Goal: Communication & Community: Participate in discussion

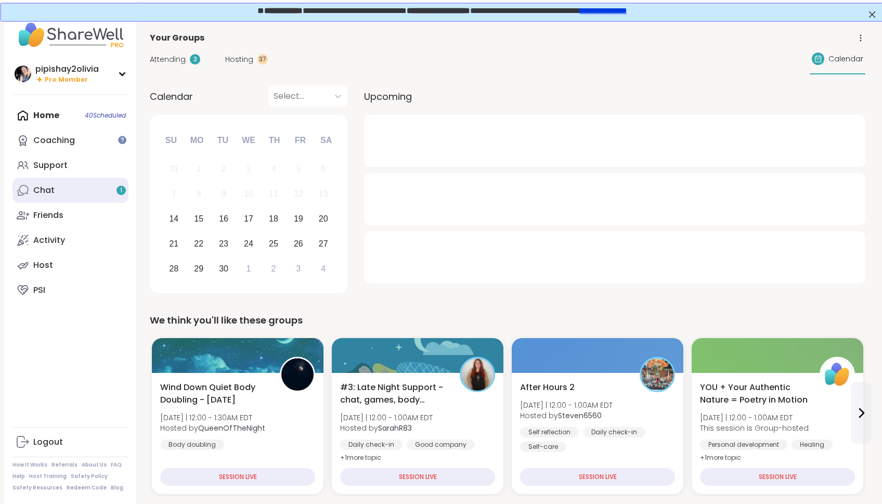
click at [58, 194] on link "Chat 1" at bounding box center [70, 190] width 116 height 25
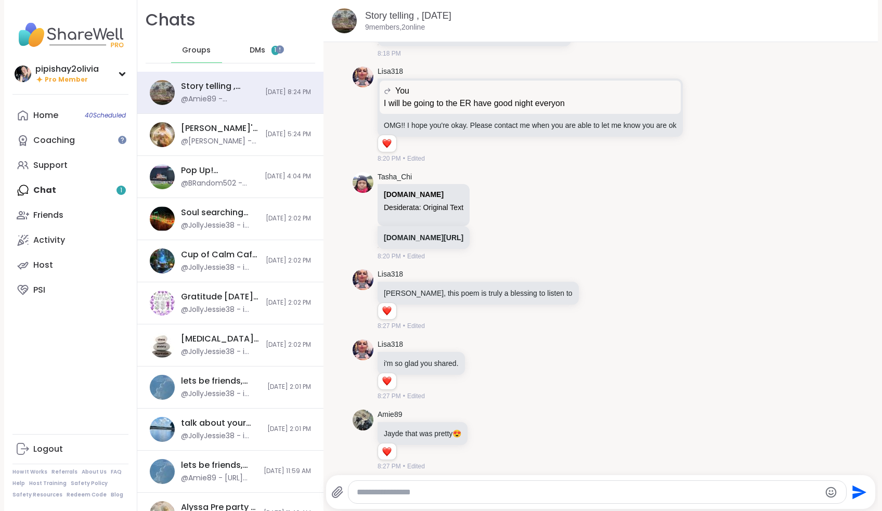
click at [264, 54] on div "DMs 1" at bounding box center [264, 50] width 51 height 25
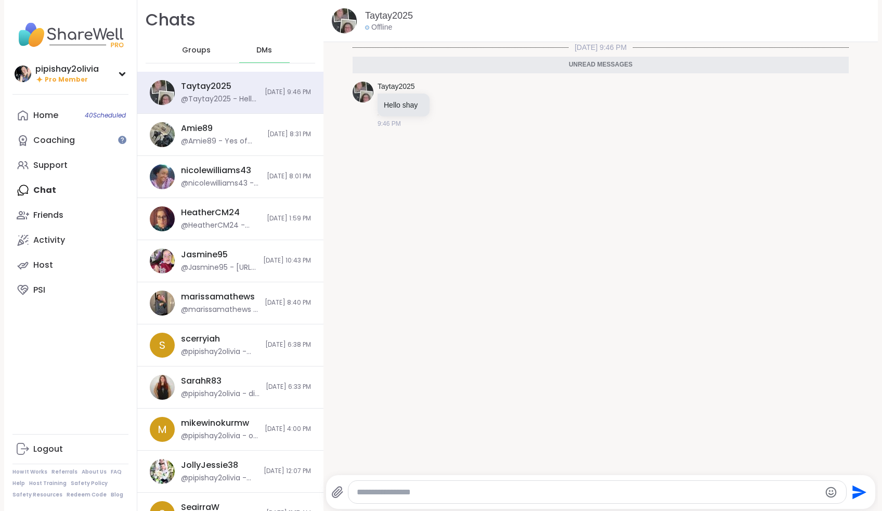
click at [438, 486] on div at bounding box center [596, 492] width 497 height 22
click at [438, 490] on textarea "Type your message" at bounding box center [588, 492] width 463 height 10
type textarea "*****"
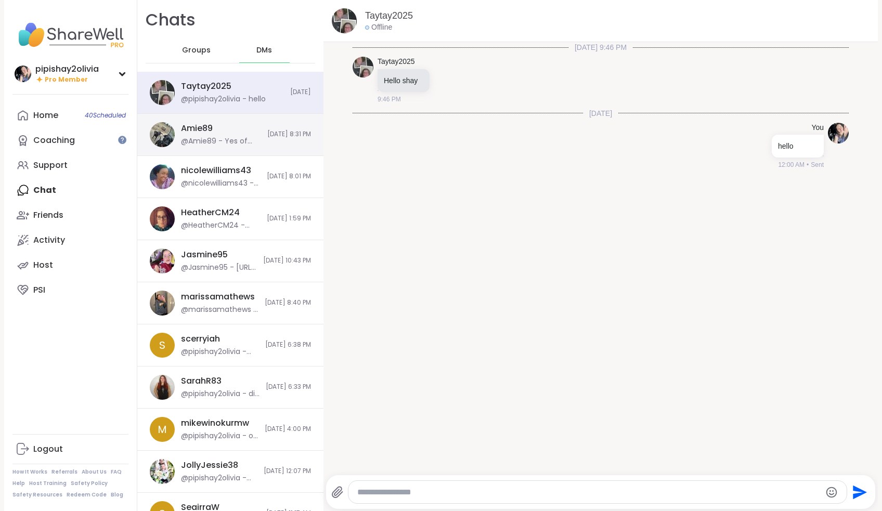
click at [248, 127] on div "Amie89 @Amie89 - Yes of course! Please keep me updated love im worried for you …" at bounding box center [230, 135] width 186 height 42
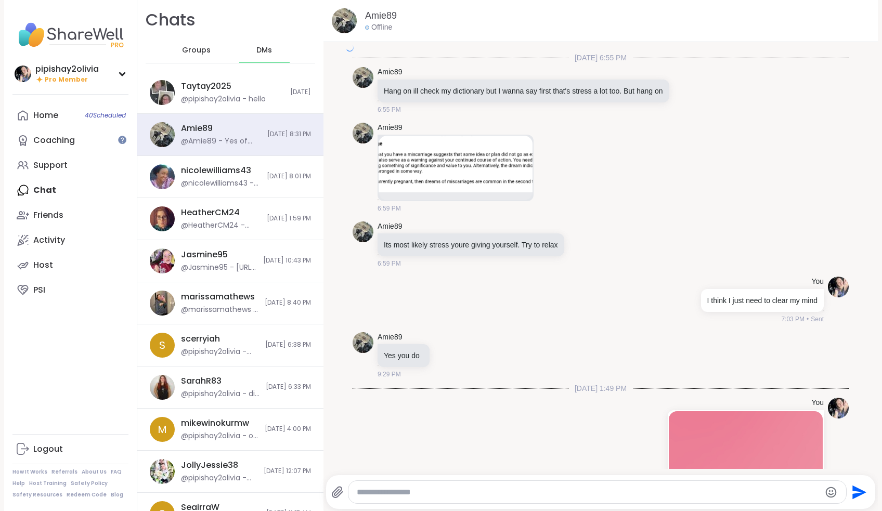
scroll to position [2650, 0]
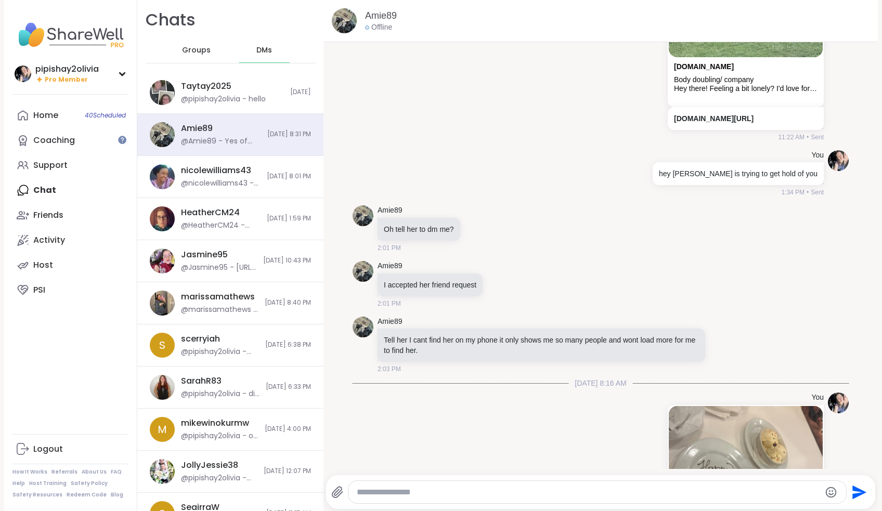
click at [408, 499] on div at bounding box center [596, 492] width 497 height 22
click at [406, 497] on textarea "Type your message" at bounding box center [588, 492] width 463 height 10
type textarea "**********"
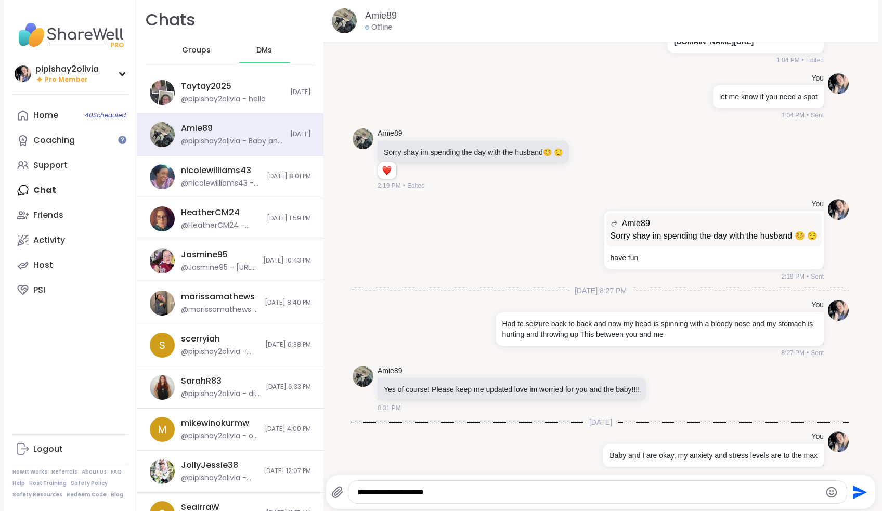
type textarea "**********"
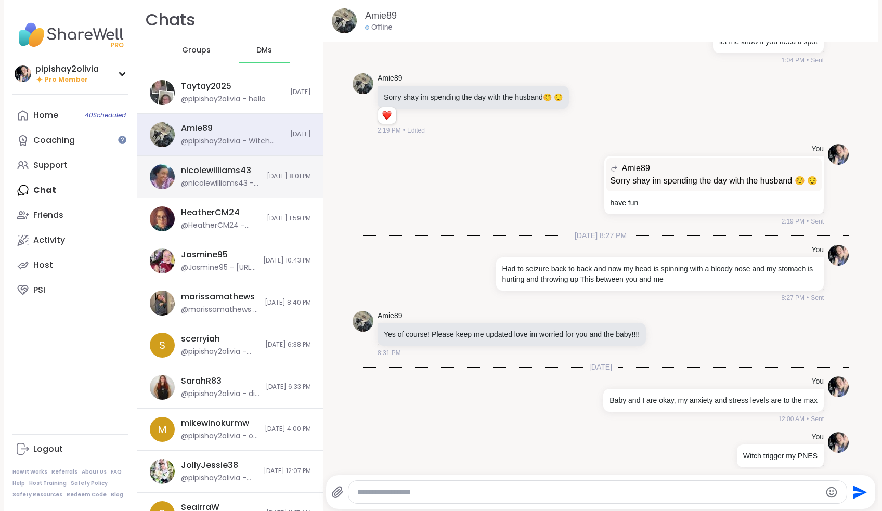
click at [251, 189] on div "nicolewilliams43 @nicolewilliams43 - how are u holding up [DATE] 8:01 PM" at bounding box center [230, 177] width 186 height 42
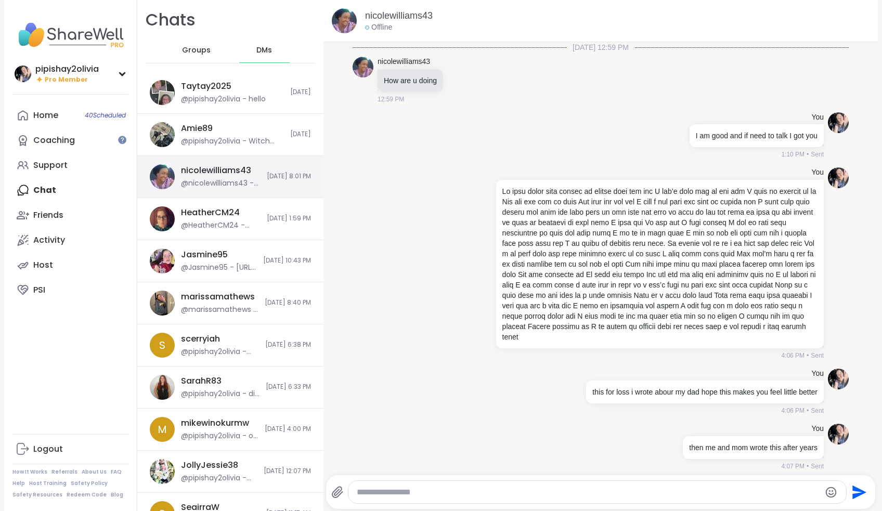
scroll to position [747, 0]
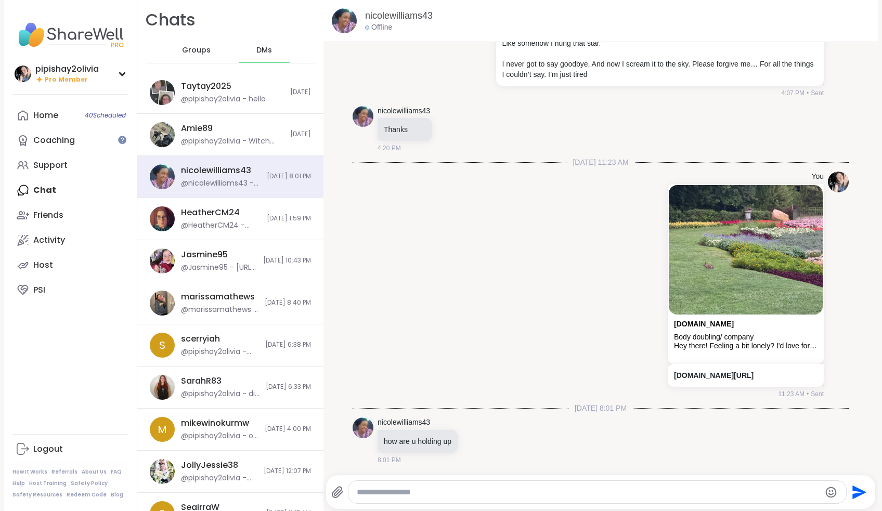
click at [392, 493] on textarea "Type your message" at bounding box center [588, 492] width 463 height 10
type textarea "**********"
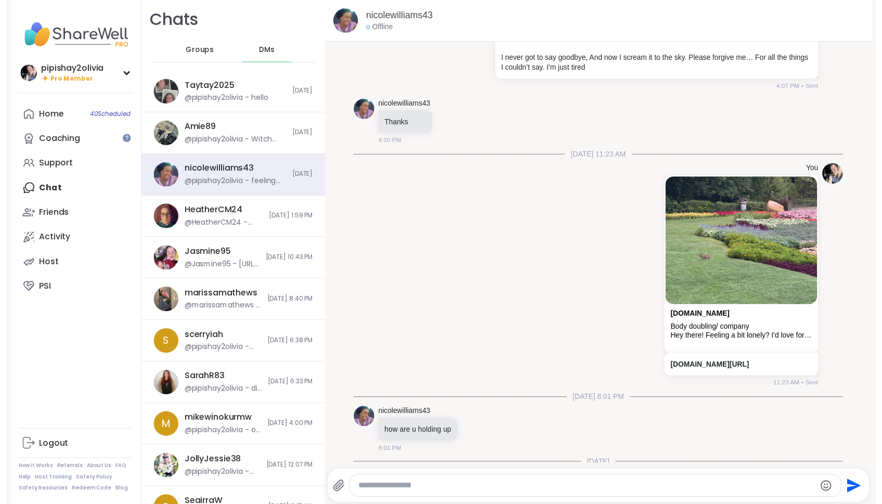
scroll to position [813, 0]
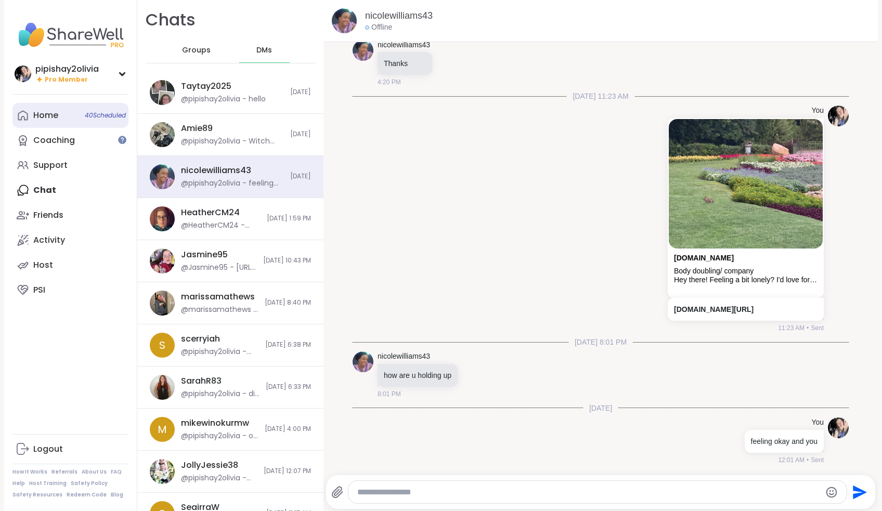
click at [57, 121] on div "Home 40 Scheduled" at bounding box center [45, 115] width 25 height 11
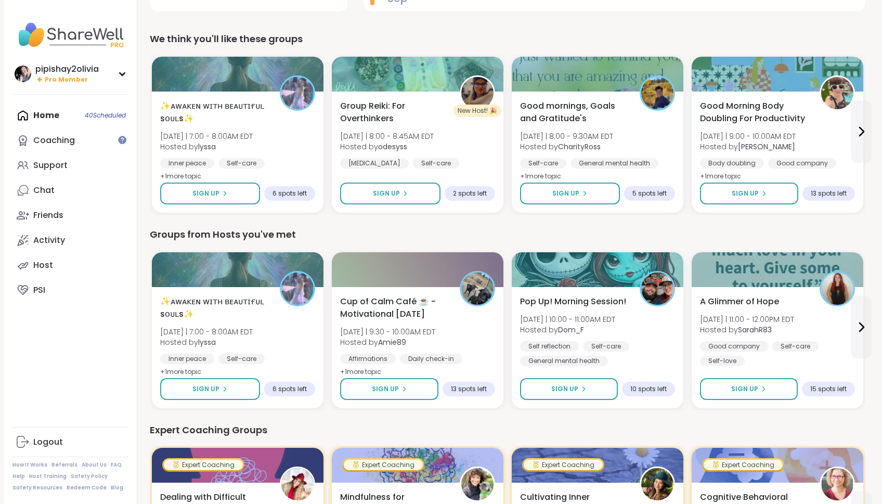
scroll to position [259, 0]
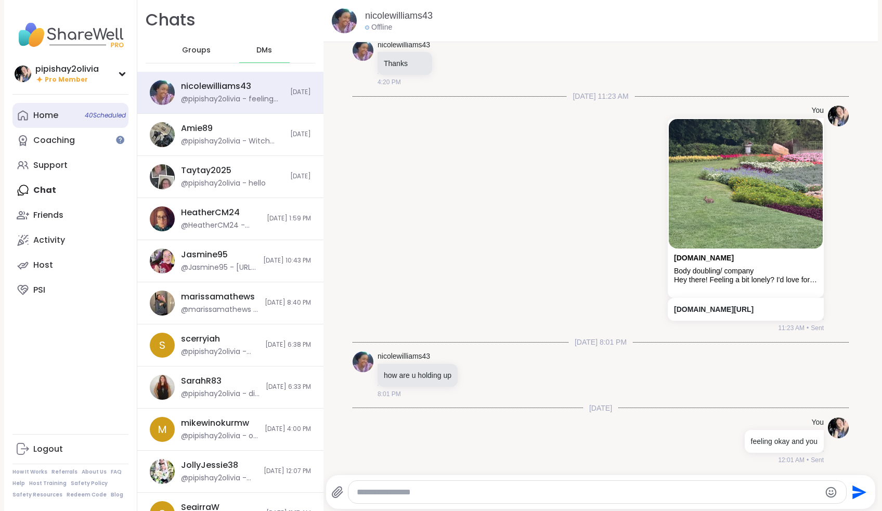
click at [51, 114] on div "Home 40 Scheduled" at bounding box center [45, 115] width 25 height 11
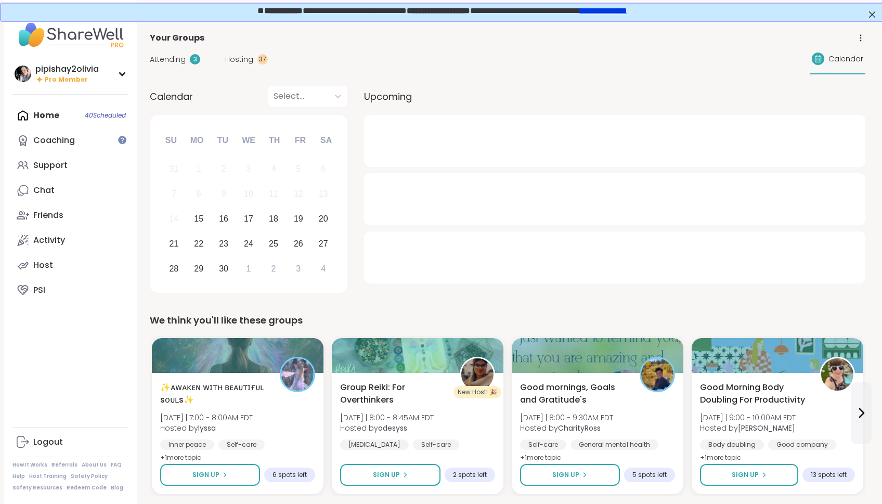
click at [249, 60] on span "Hosting" at bounding box center [239, 59] width 28 height 11
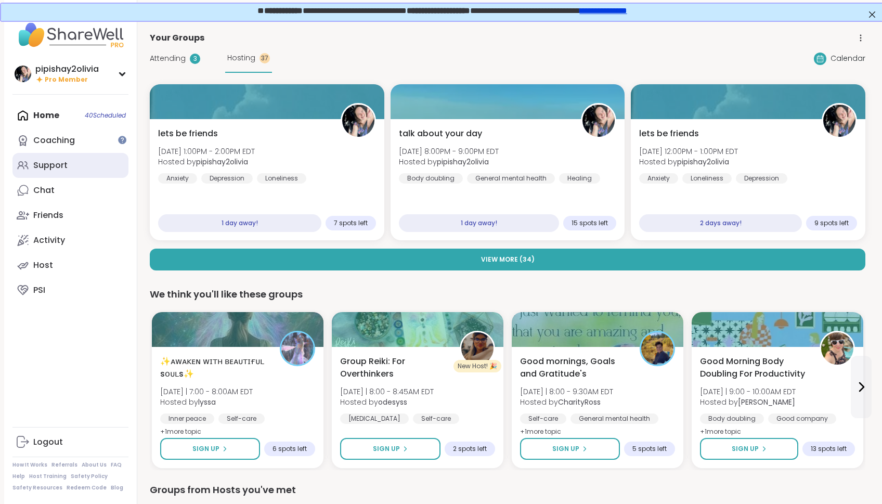
click at [83, 161] on link "Support" at bounding box center [70, 165] width 116 height 25
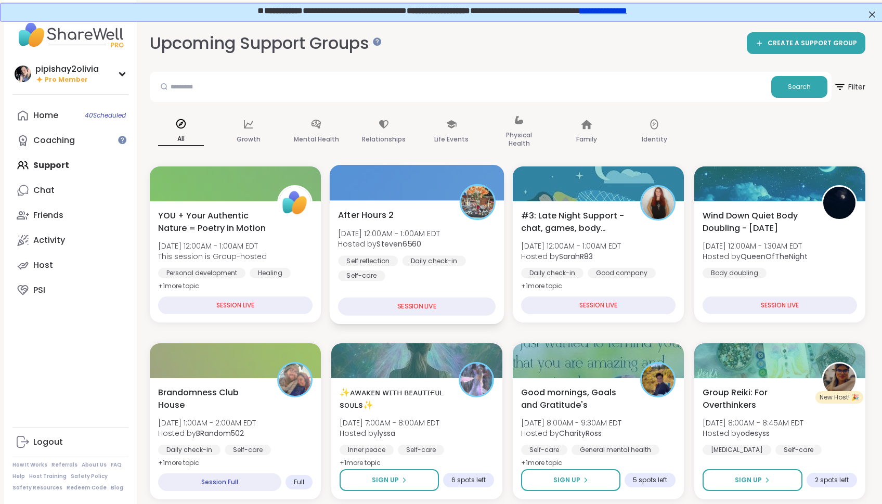
click at [446, 290] on div "After Hours 2 [DATE] 12:00AM - 1:00AM EDT Hosted by Steven6560 Self reflection …" at bounding box center [417, 262] width 175 height 124
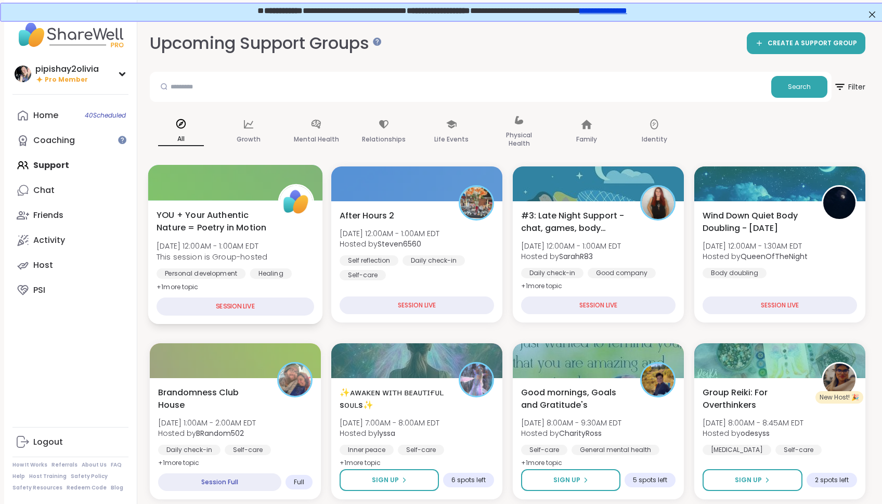
scroll to position [67, 0]
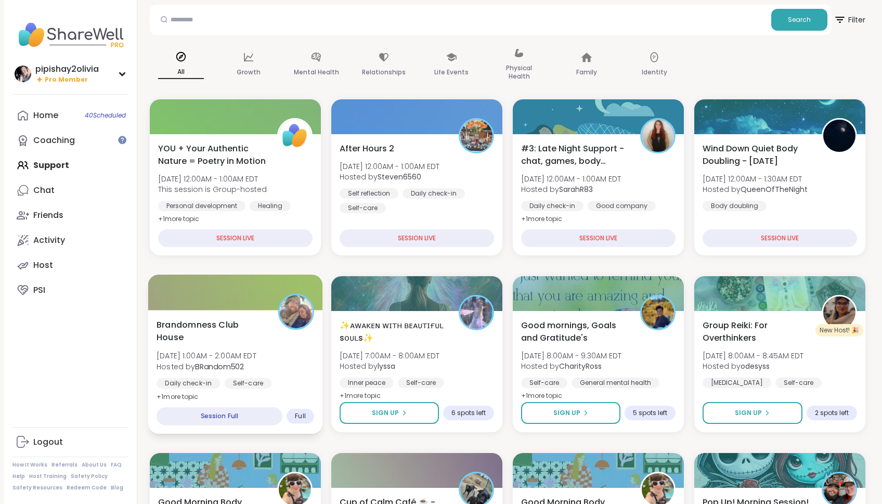
click at [282, 345] on div "Brandomness Club House [DATE] 1:00AM - 2:00AM EDT Hosted by BRandom502 Daily ch…" at bounding box center [235, 360] width 158 height 85
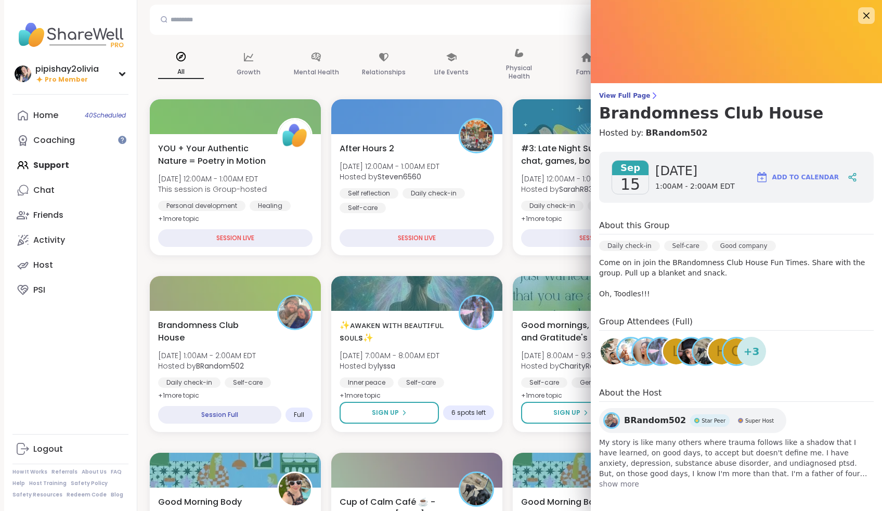
click at [46, 164] on div "Home 40 Scheduled Coaching Support Chat Friends Activity Host PSI" at bounding box center [70, 203] width 116 height 200
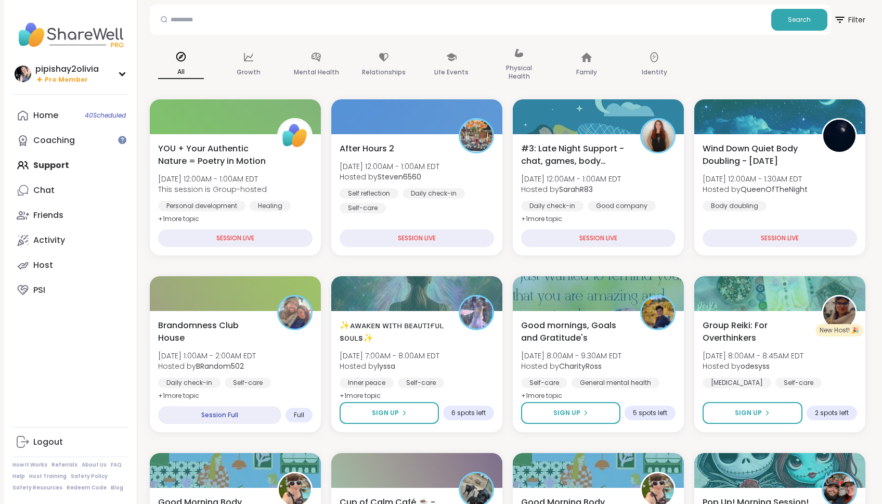
click at [46, 164] on div "Home 40 Scheduled Coaching Support Chat Friends Activity Host PSI" at bounding box center [70, 203] width 116 height 200
click at [52, 143] on div "Coaching" at bounding box center [54, 140] width 42 height 11
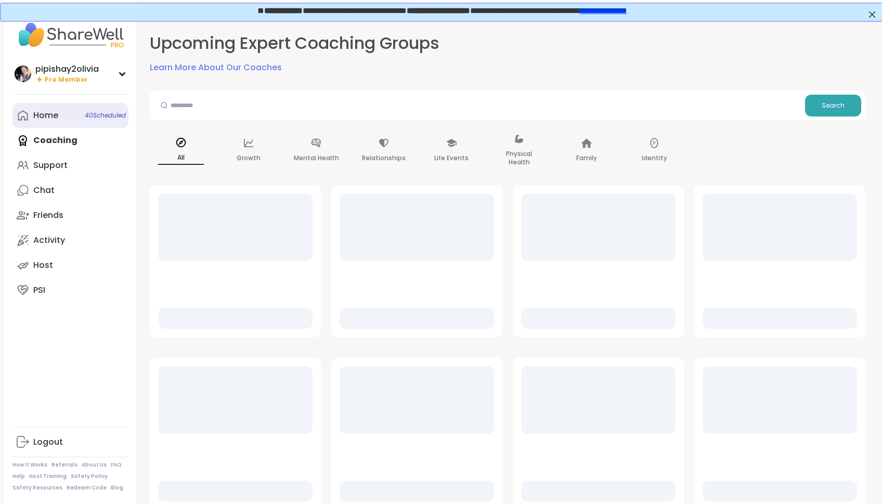
click at [52, 113] on div "Home 40 Scheduled" at bounding box center [45, 115] width 25 height 11
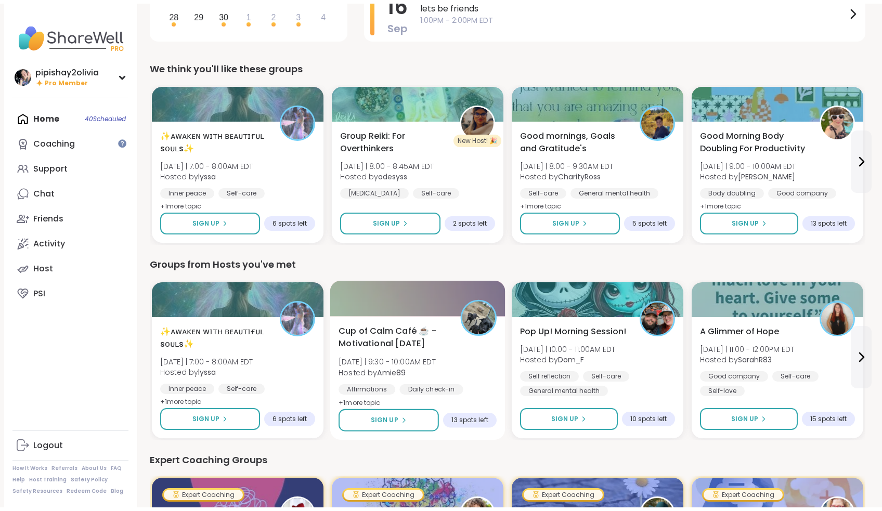
scroll to position [255, 0]
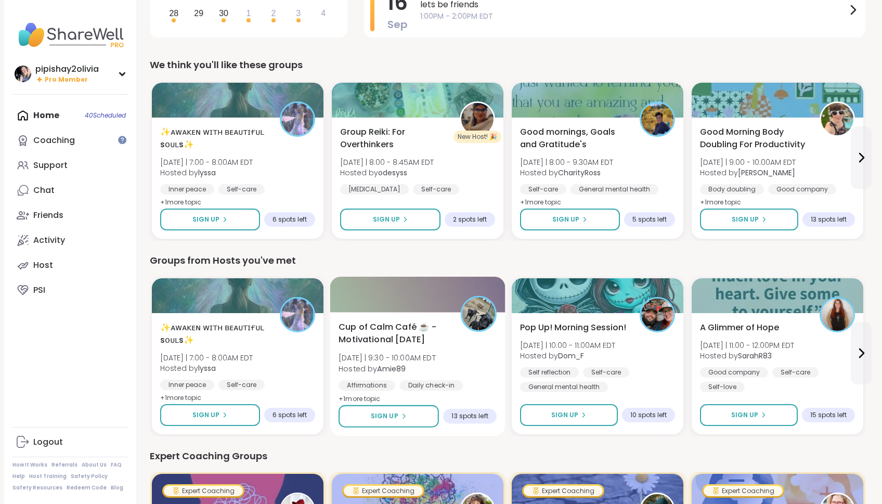
click at [403, 326] on span "Cup of Calm Café ☕️ - Motivational [DATE]" at bounding box center [393, 333] width 110 height 25
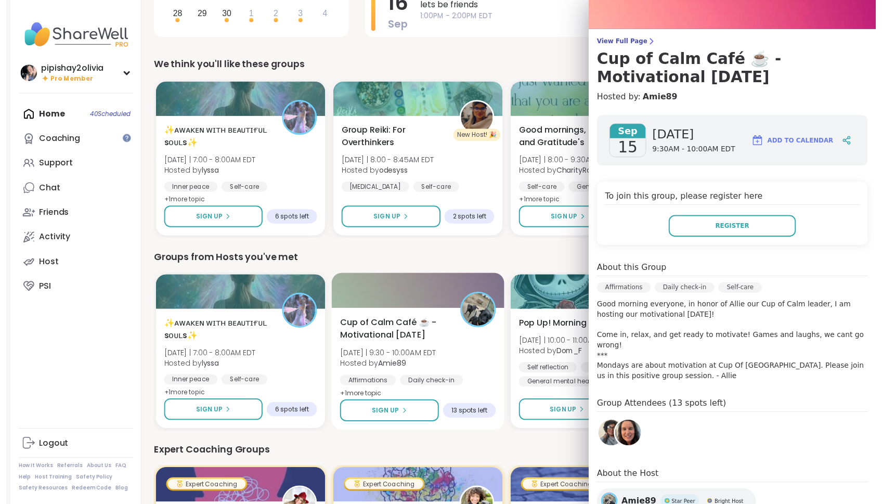
scroll to position [0, 0]
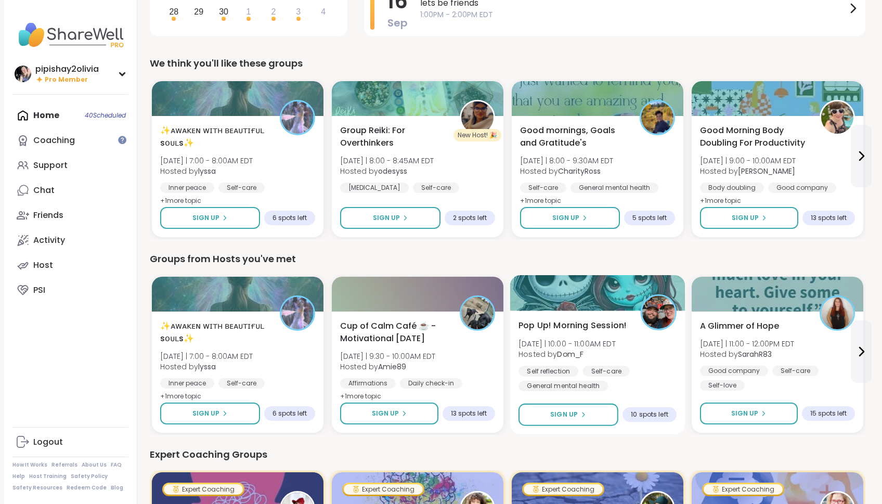
scroll to position [258, 0]
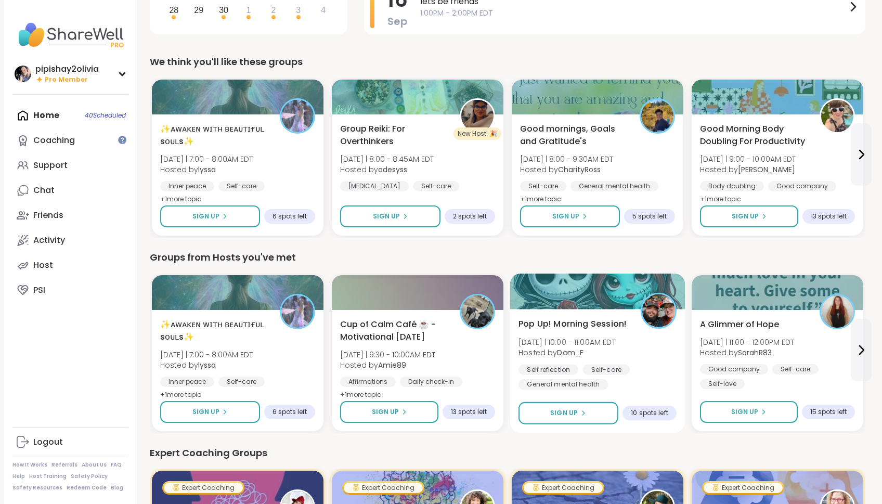
click at [648, 352] on div "Pop Up! Morning Session! [DATE] | 10:00 - 11:00AM EDT Hosted by Dom_F Self refl…" at bounding box center [597, 354] width 158 height 72
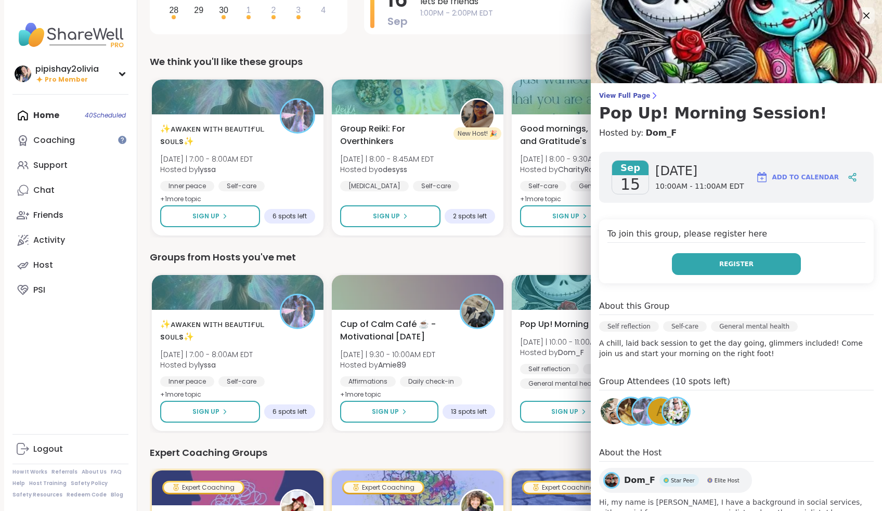
click at [744, 269] on button "Register" at bounding box center [736, 264] width 129 height 22
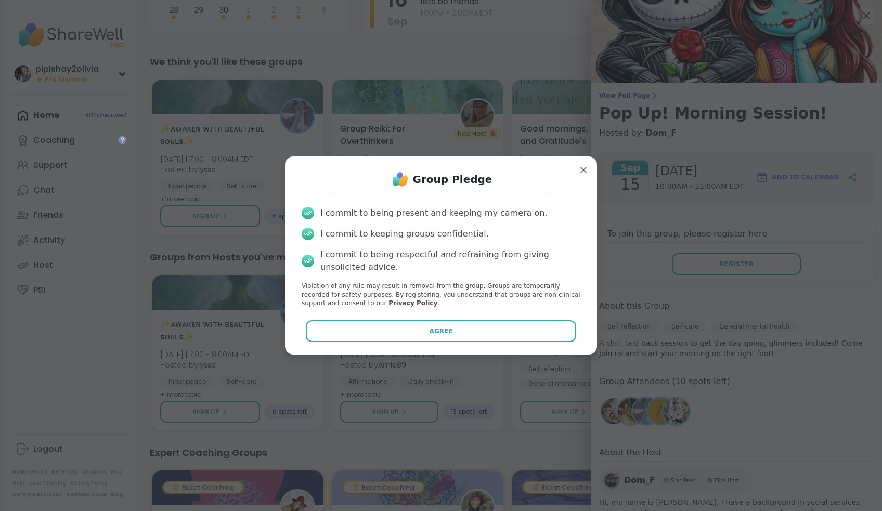
click at [493, 318] on div "Group Pledge I commit to being present and keeping my camera on. I commit to ke…" at bounding box center [440, 255] width 295 height 181
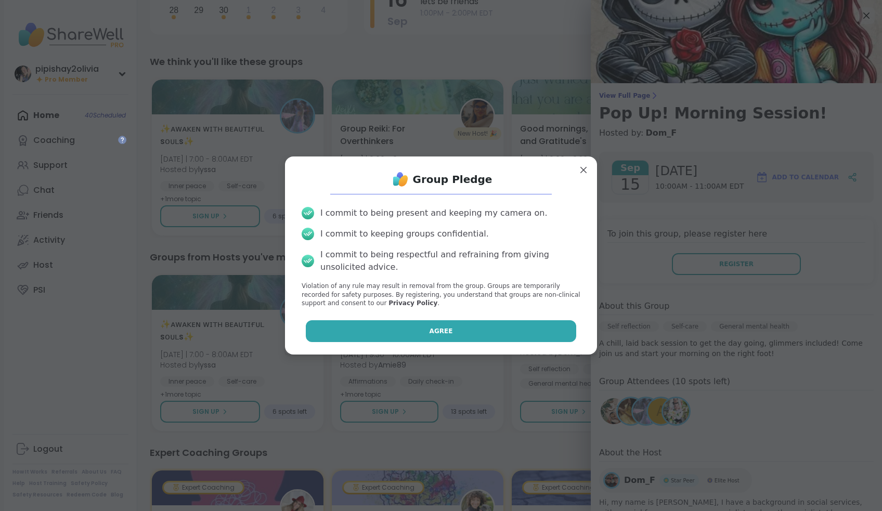
click at [493, 330] on button "Agree" at bounding box center [441, 331] width 271 height 22
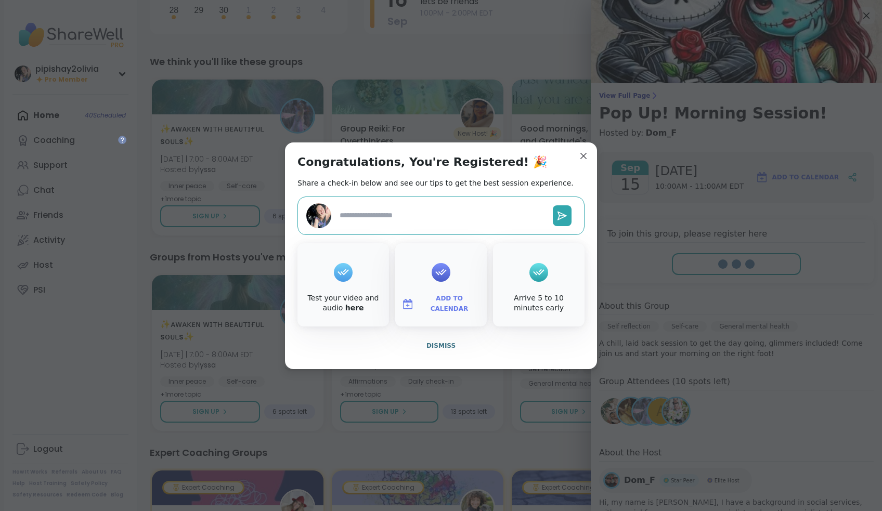
type textarea "*"
click at [447, 345] on span "Dismiss" at bounding box center [440, 345] width 29 height 7
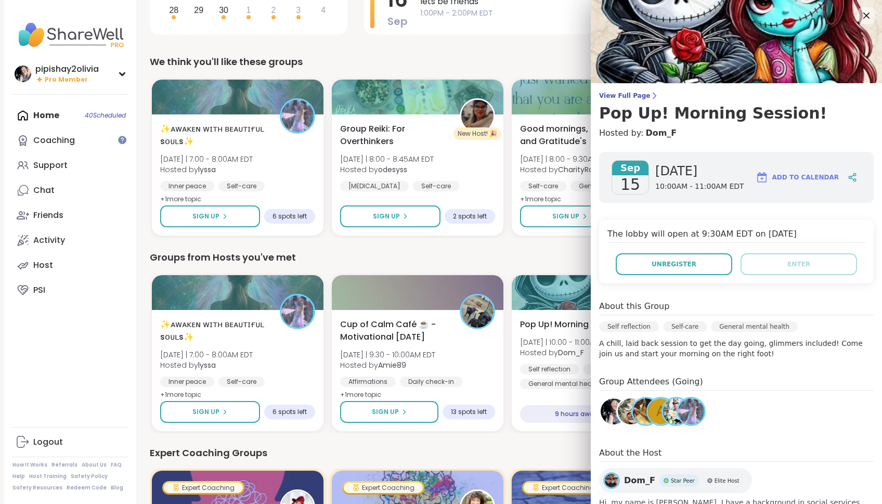
click at [513, 446] on div "Expert Coaching Groups" at bounding box center [507, 453] width 715 height 15
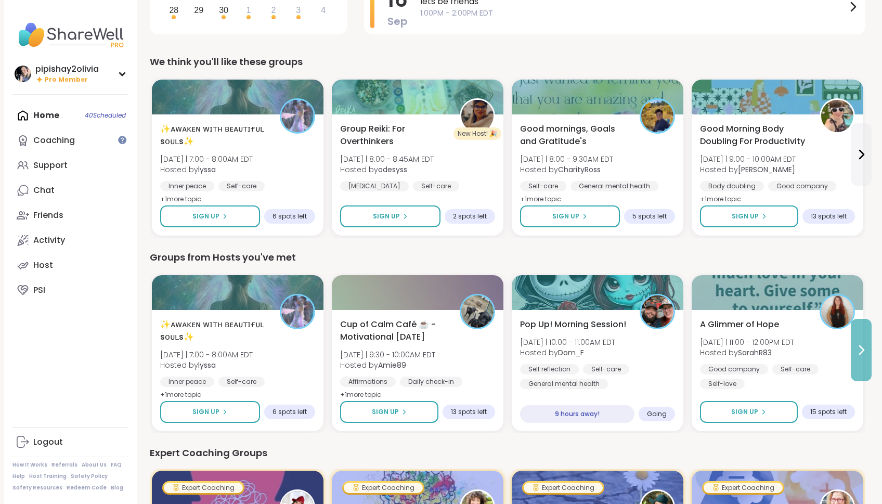
click at [862, 358] on button at bounding box center [861, 350] width 21 height 62
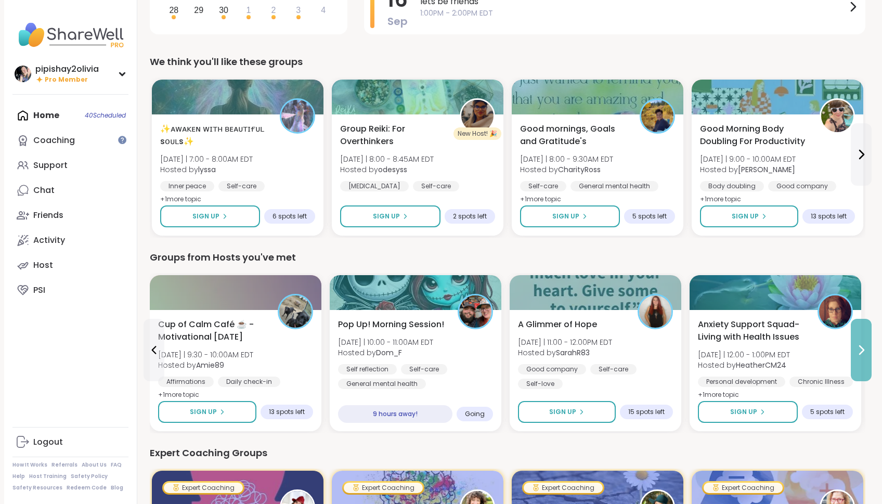
click at [860, 361] on button at bounding box center [861, 350] width 21 height 62
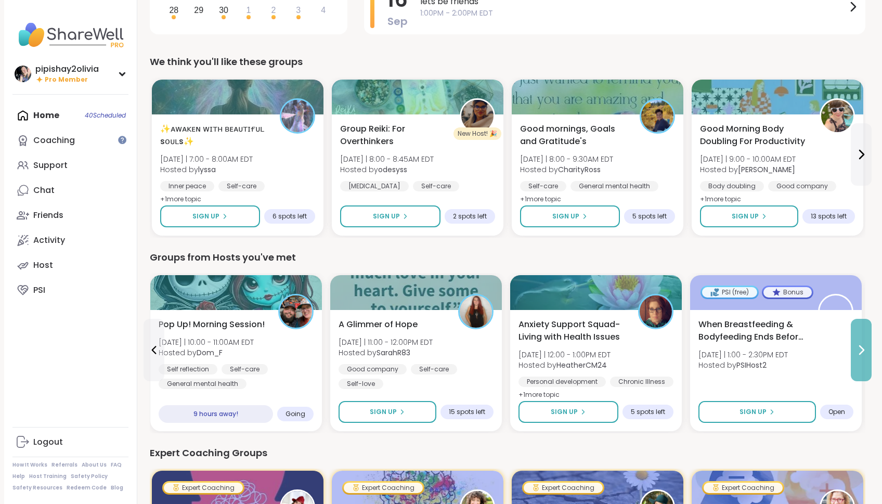
click at [860, 361] on button at bounding box center [861, 350] width 21 height 62
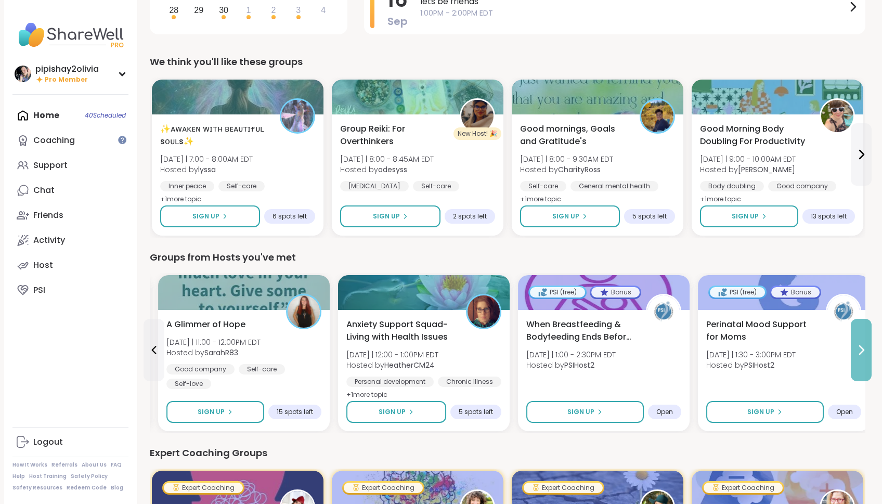
click at [860, 361] on button at bounding box center [861, 350] width 21 height 62
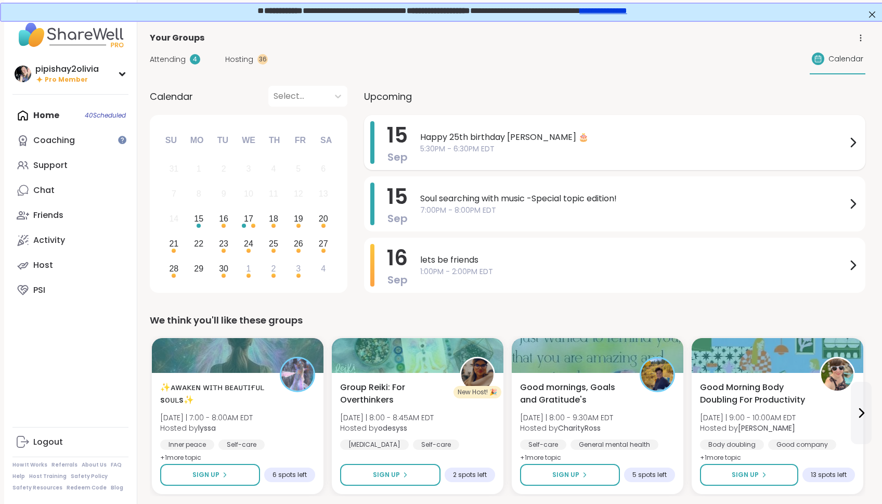
scroll to position [0, 0]
click at [243, 54] on span "Hosting" at bounding box center [239, 59] width 28 height 11
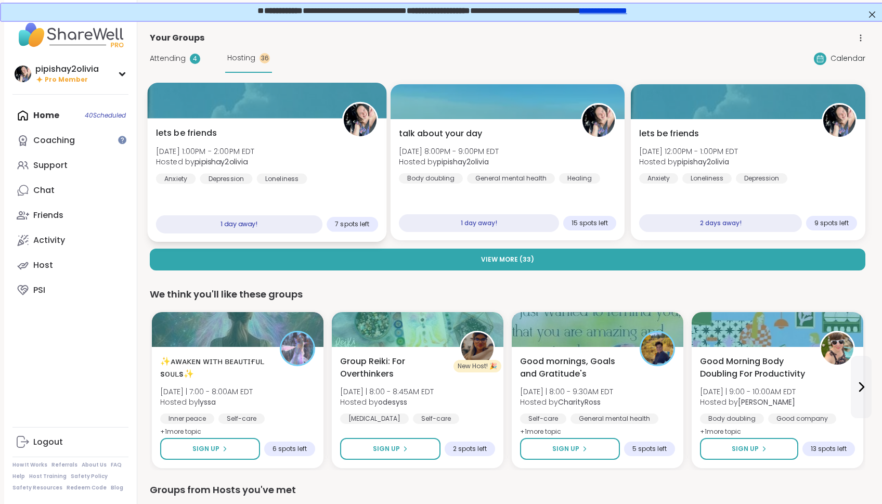
click at [316, 122] on div "lets be friends [DATE] 1:00PM - 2:00PM EDT Hosted by pipishay2olivia Anxiety [M…" at bounding box center [266, 180] width 239 height 124
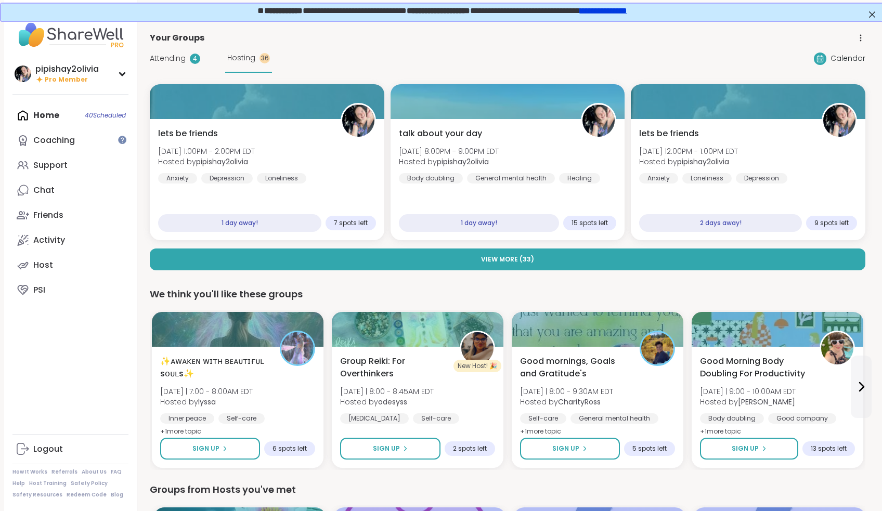
click at [464, 298] on div "We think you'll like these groups" at bounding box center [507, 294] width 715 height 15
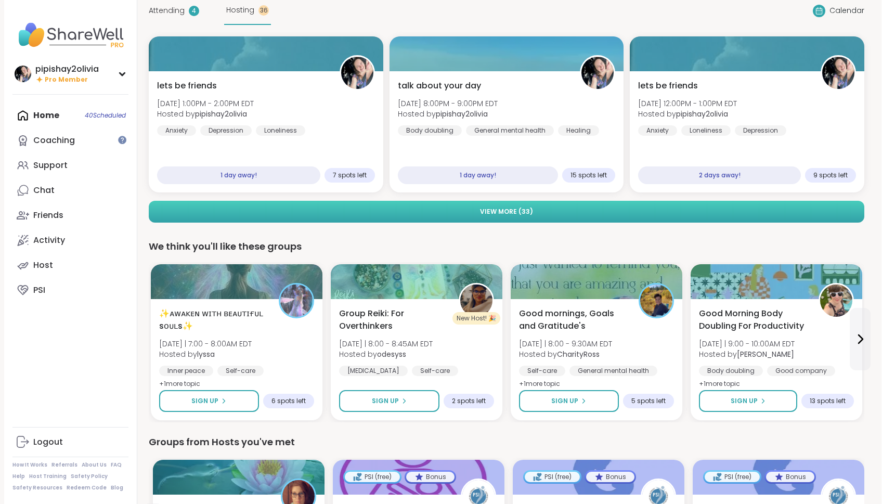
scroll to position [50, 1]
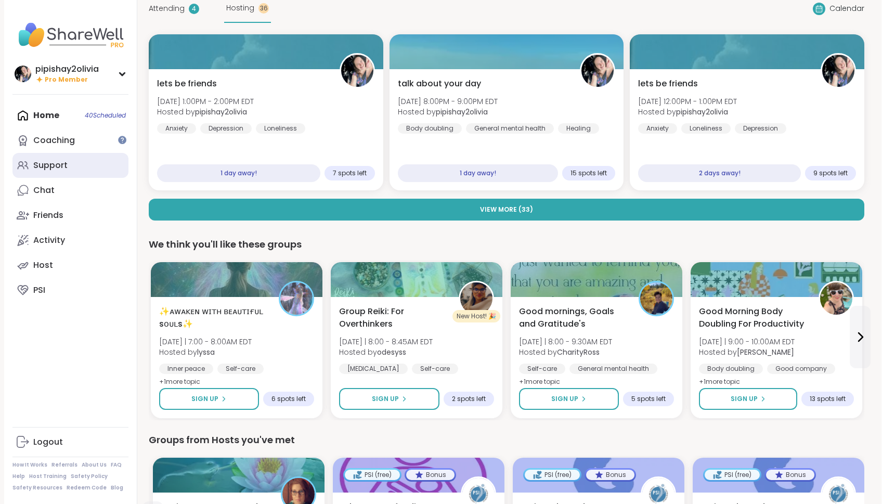
click at [67, 164] on link "Support" at bounding box center [70, 165] width 116 height 25
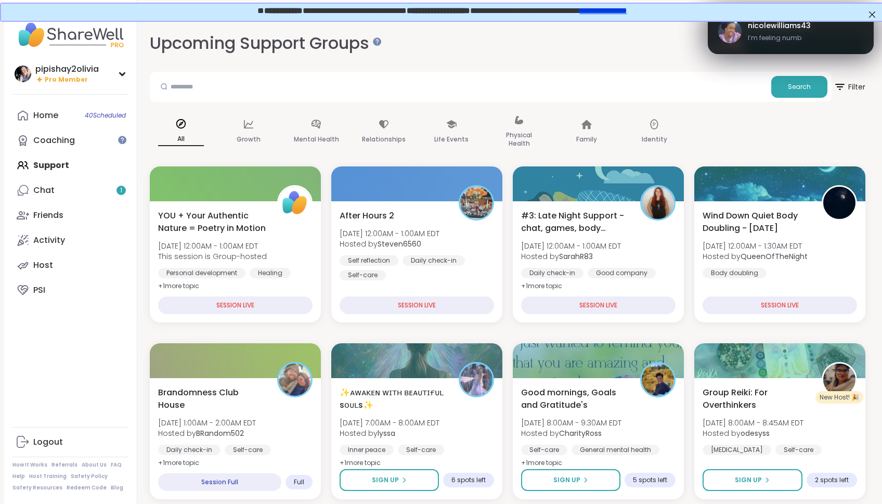
click at [806, 35] on span "I’m feeling numb" at bounding box center [779, 37] width 63 height 9
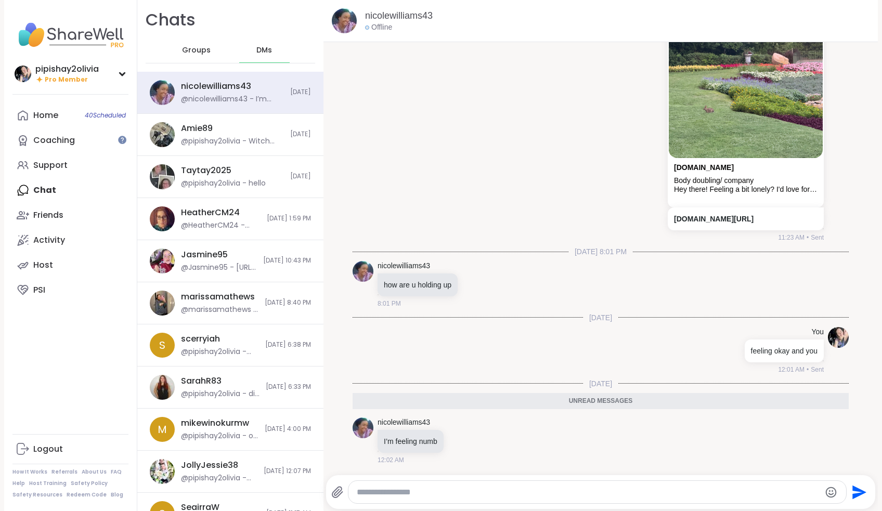
click at [484, 493] on textarea "Type your message" at bounding box center [588, 492] width 463 height 10
type textarea "**********"
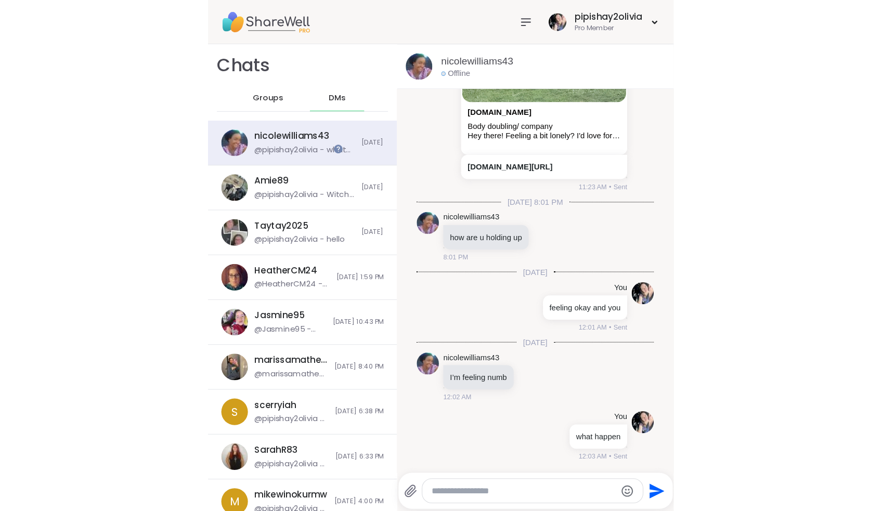
scroll to position [933, 0]
